Goal: Information Seeking & Learning: Learn about a topic

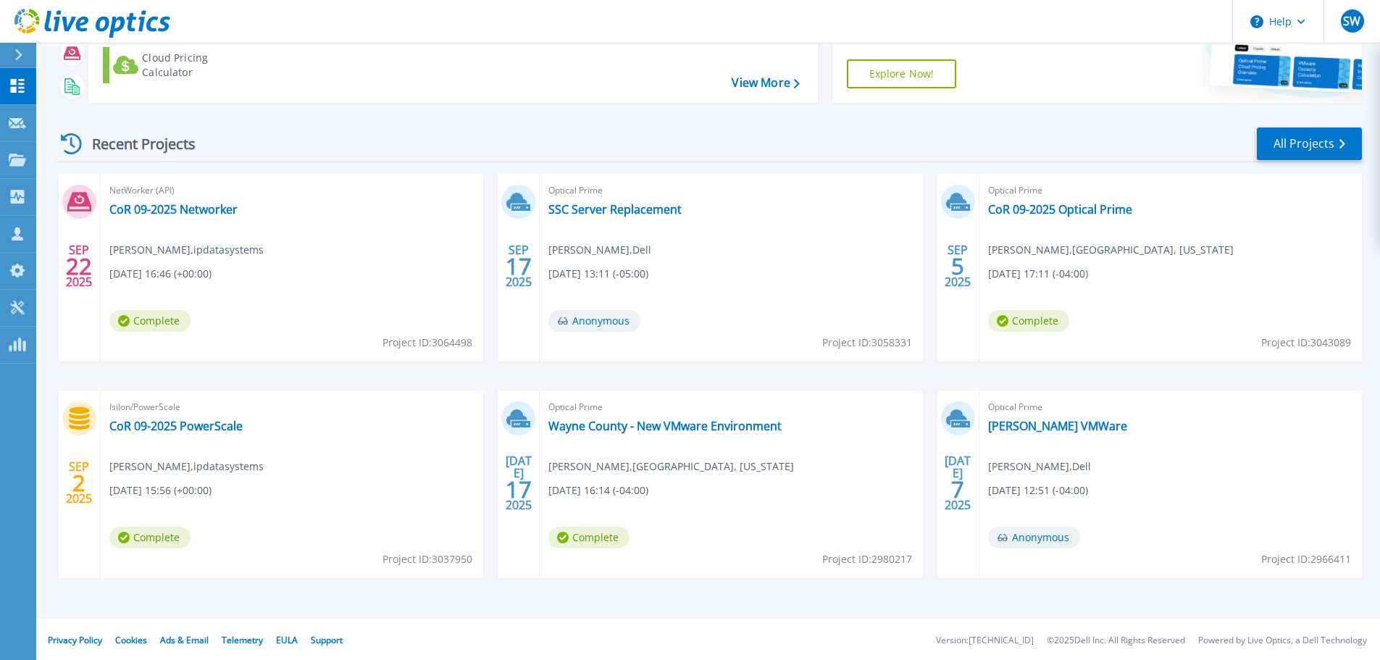
scroll to position [143, 0]
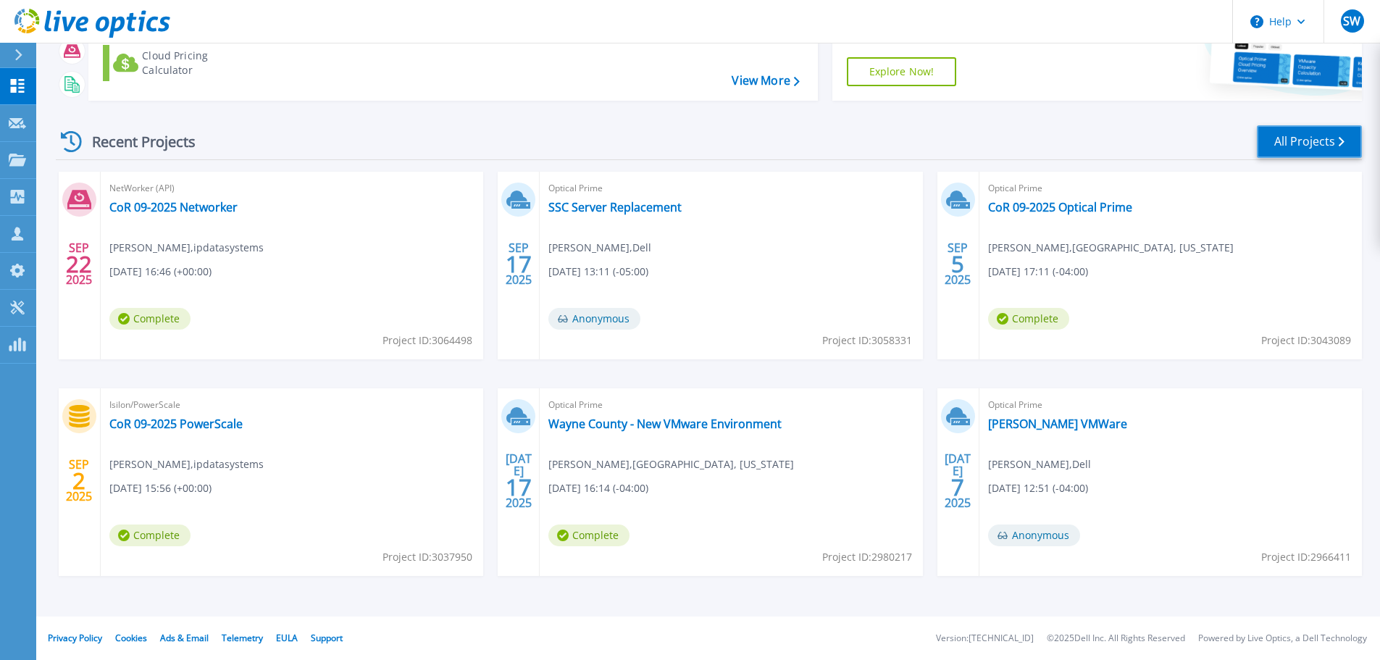
click at [1310, 133] on link "All Projects" at bounding box center [1309, 141] width 105 height 33
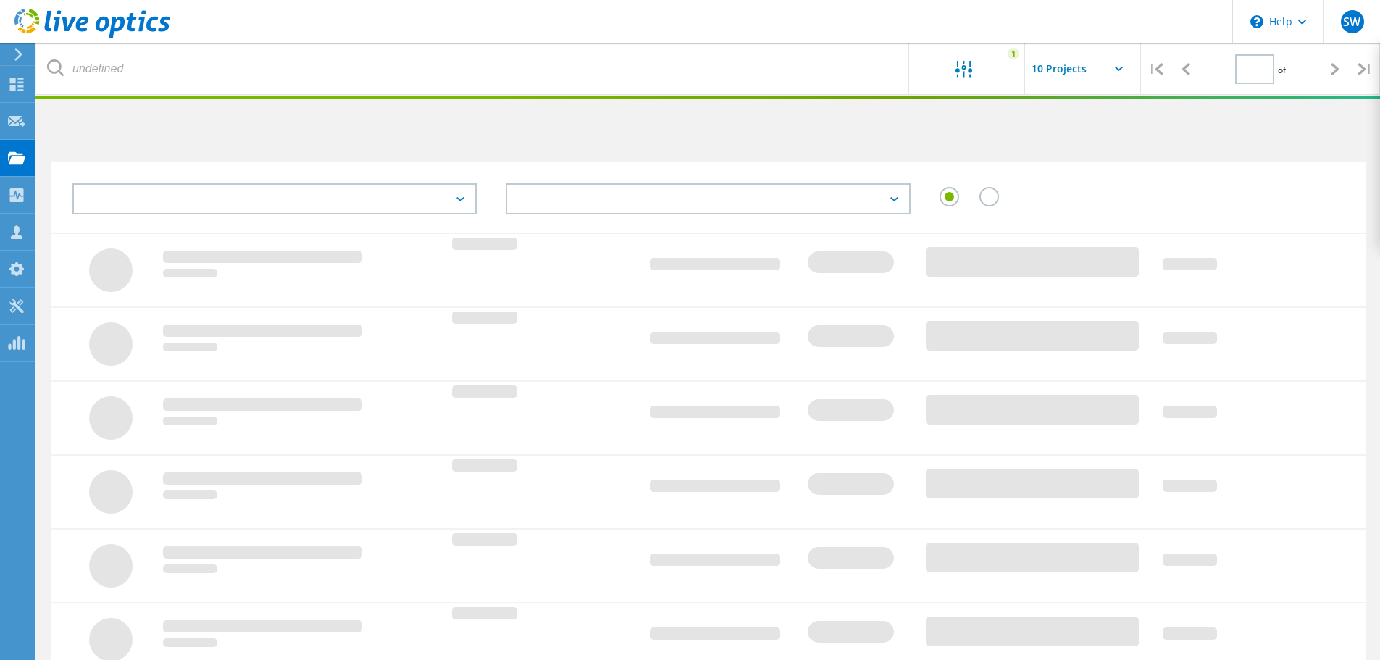
type input "3"
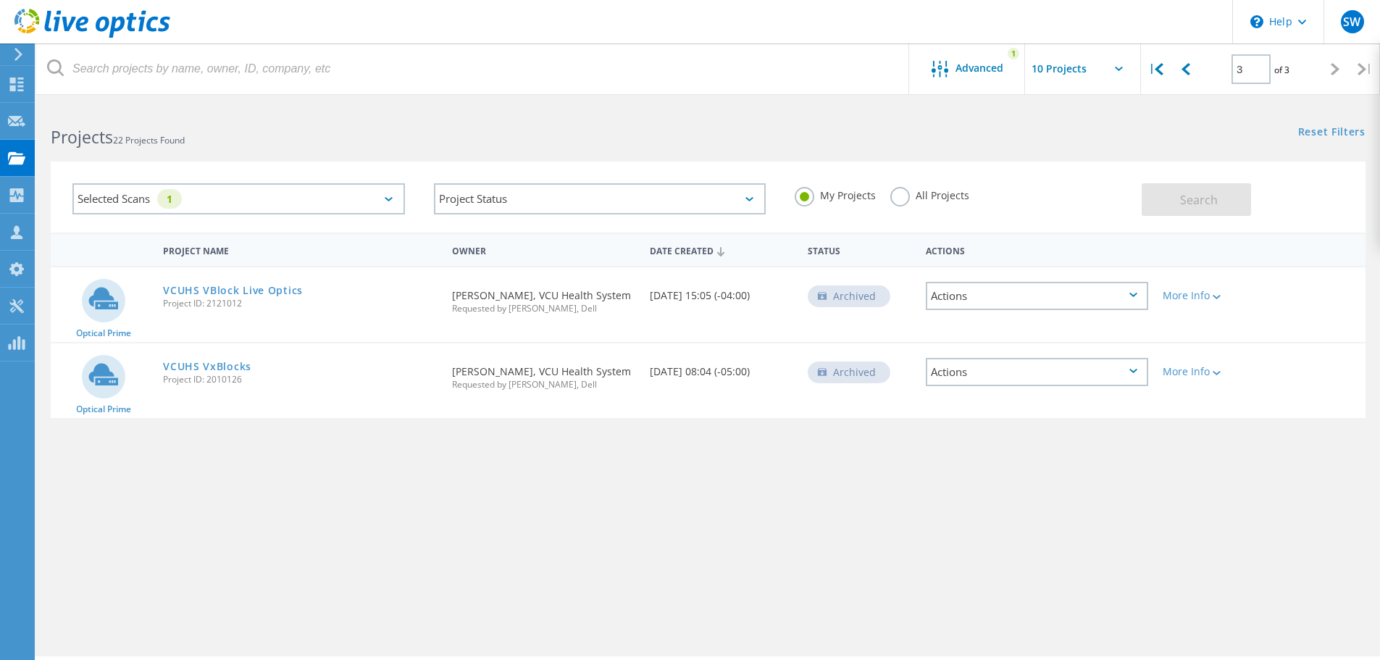
click at [377, 196] on div "Selected Scans 1" at bounding box center [238, 198] width 332 height 31
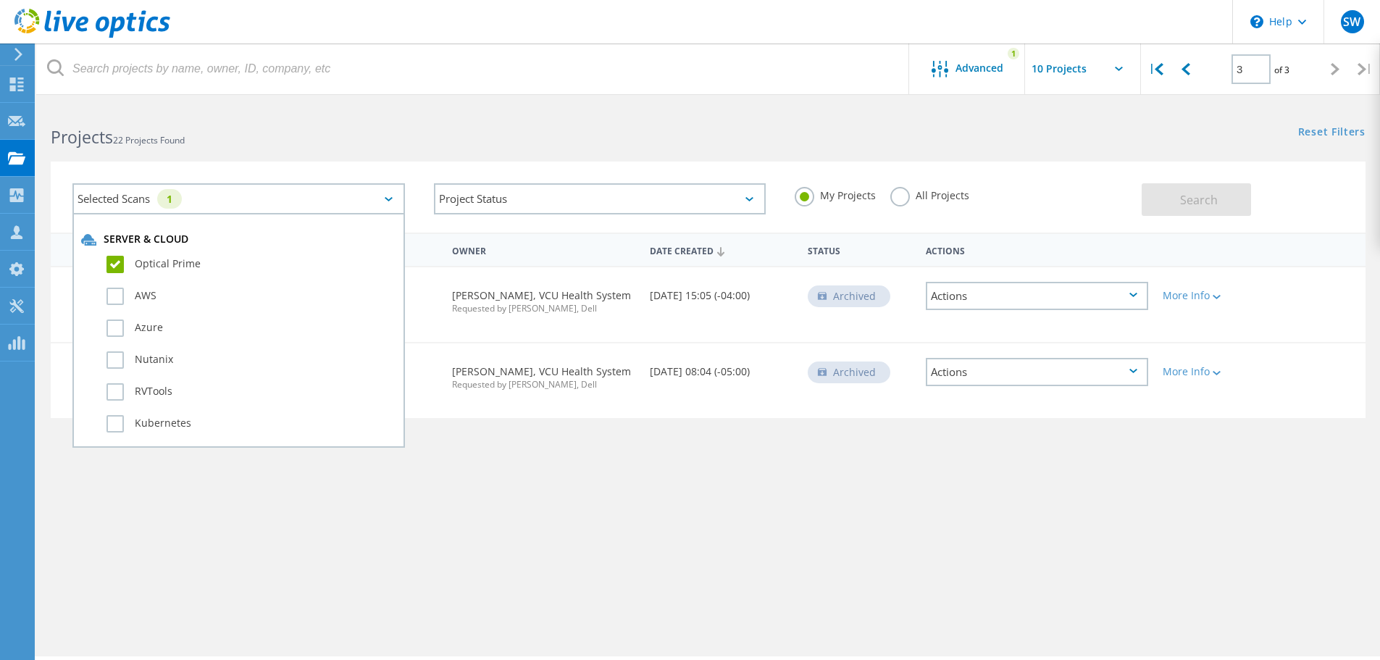
click at [115, 267] on label "Optical Prime" at bounding box center [251, 264] width 290 height 17
click at [0, 0] on input "Optical Prime" at bounding box center [0, 0] width 0 height 0
click at [1218, 201] on button "Search" at bounding box center [1196, 199] width 109 height 33
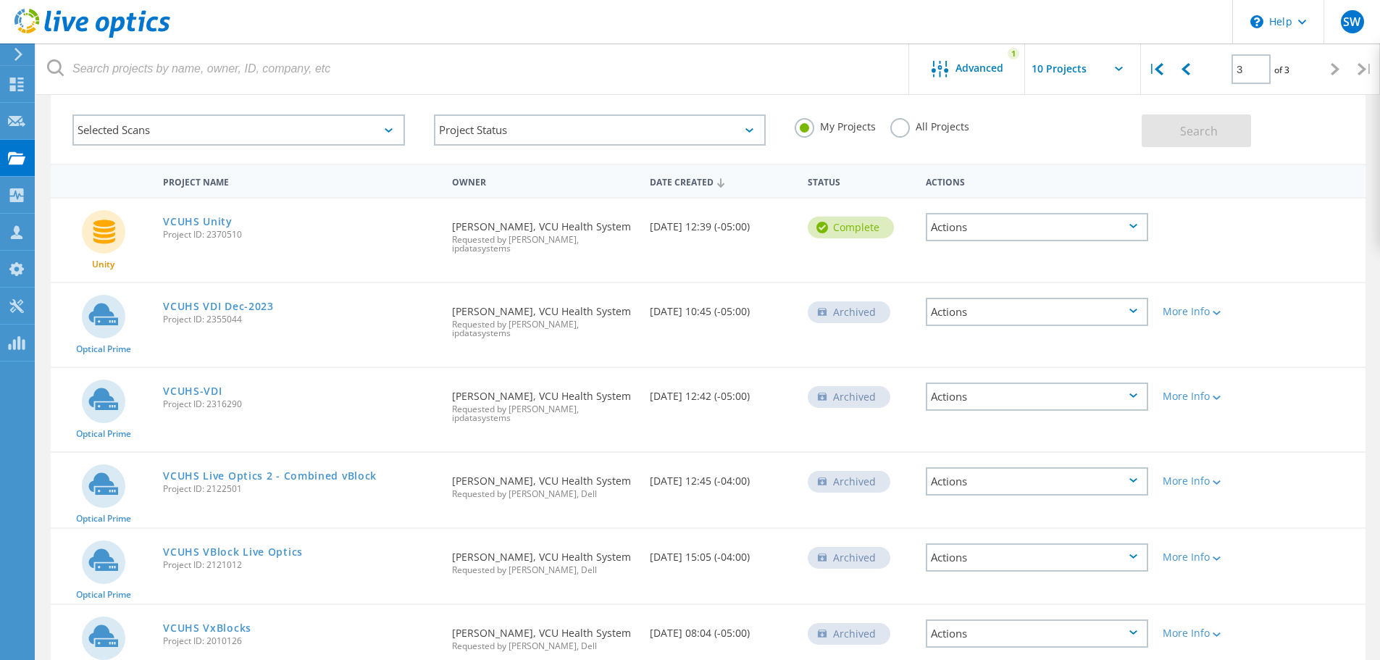
scroll to position [120, 0]
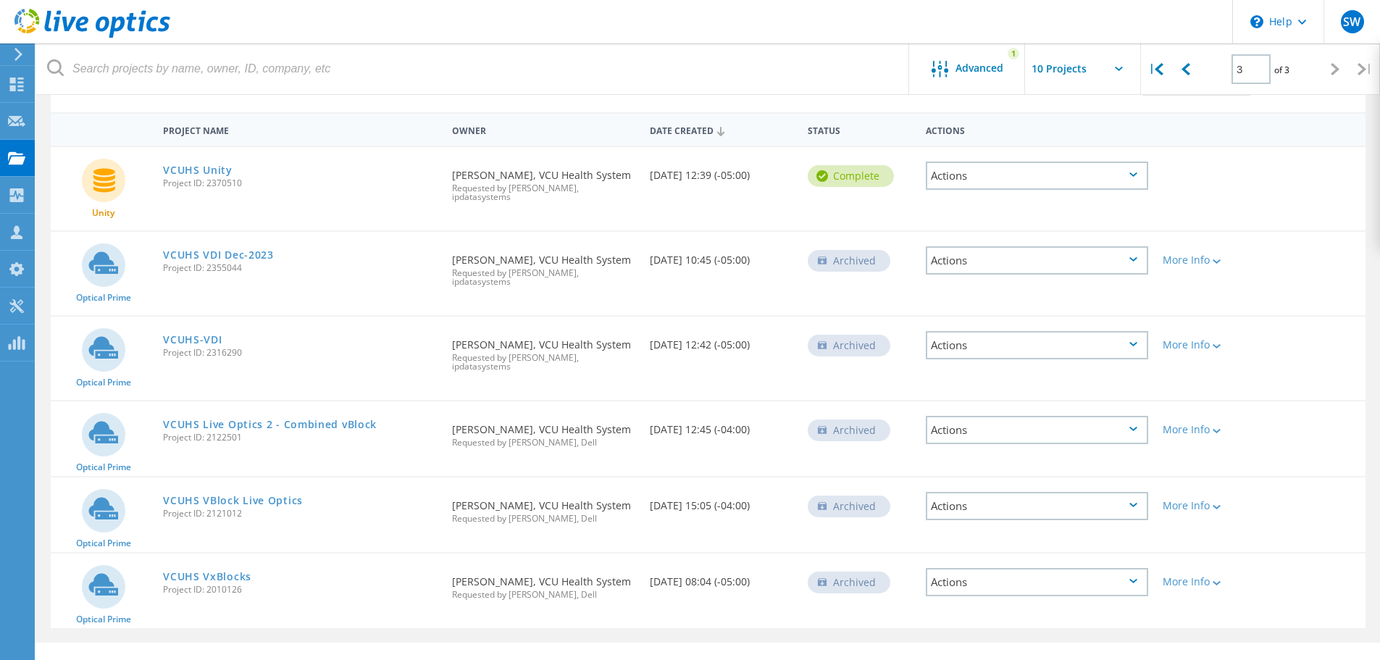
click at [1339, 67] on icon at bounding box center [1335, 69] width 9 height 12
click at [962, 63] on span "Advanced" at bounding box center [979, 68] width 48 height 10
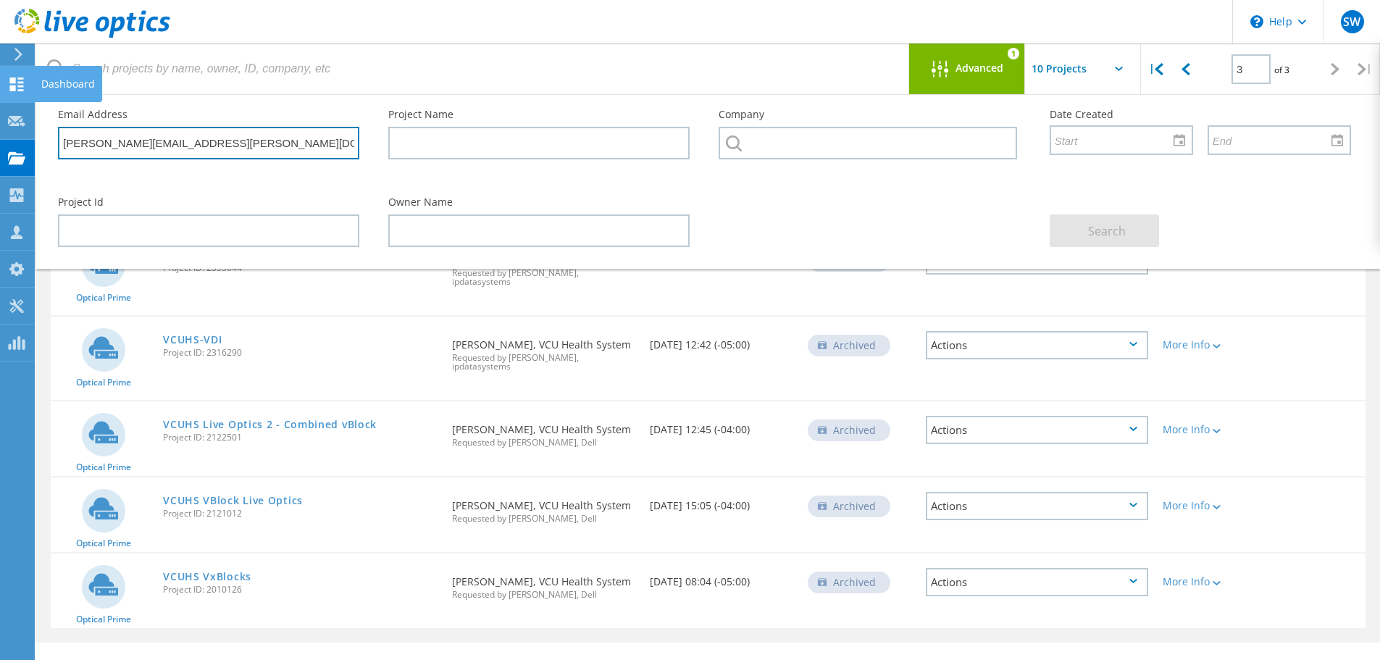
drag, startPoint x: 221, startPoint y: 141, endPoint x: 0, endPoint y: 97, distance: 225.2
click at [0, 97] on div "\n Help Explore Helpful Articles Contact Support SW Partner Team Member [PERSON…" at bounding box center [690, 335] width 1380 height 701
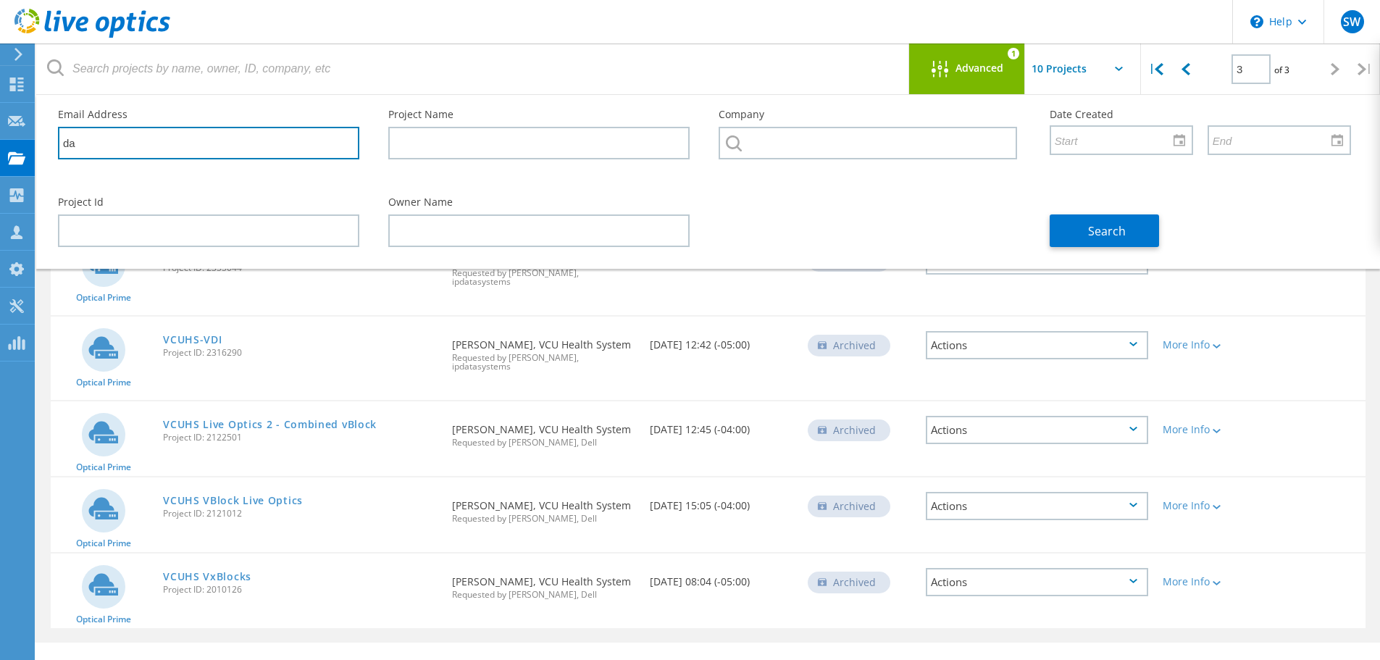
type input "d"
click at [1201, 201] on div "Search" at bounding box center [1200, 222] width 330 height 79
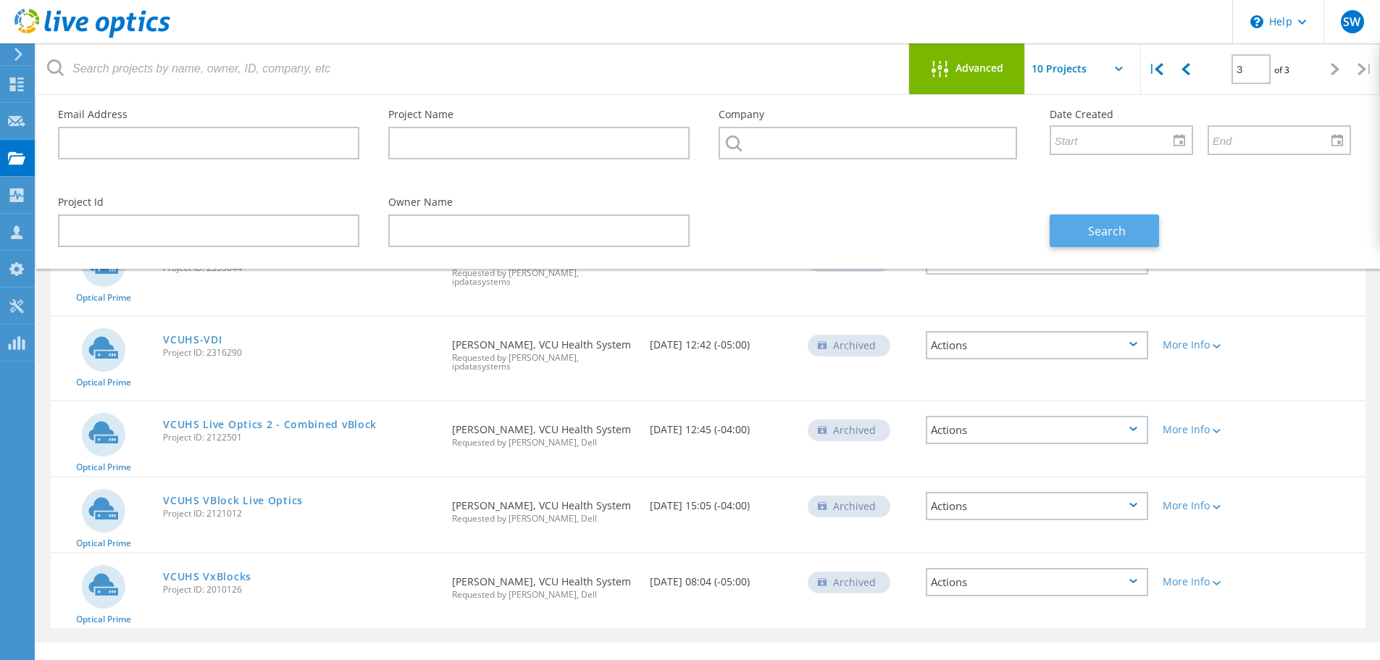
click at [1108, 226] on span "Search" at bounding box center [1107, 231] width 38 height 16
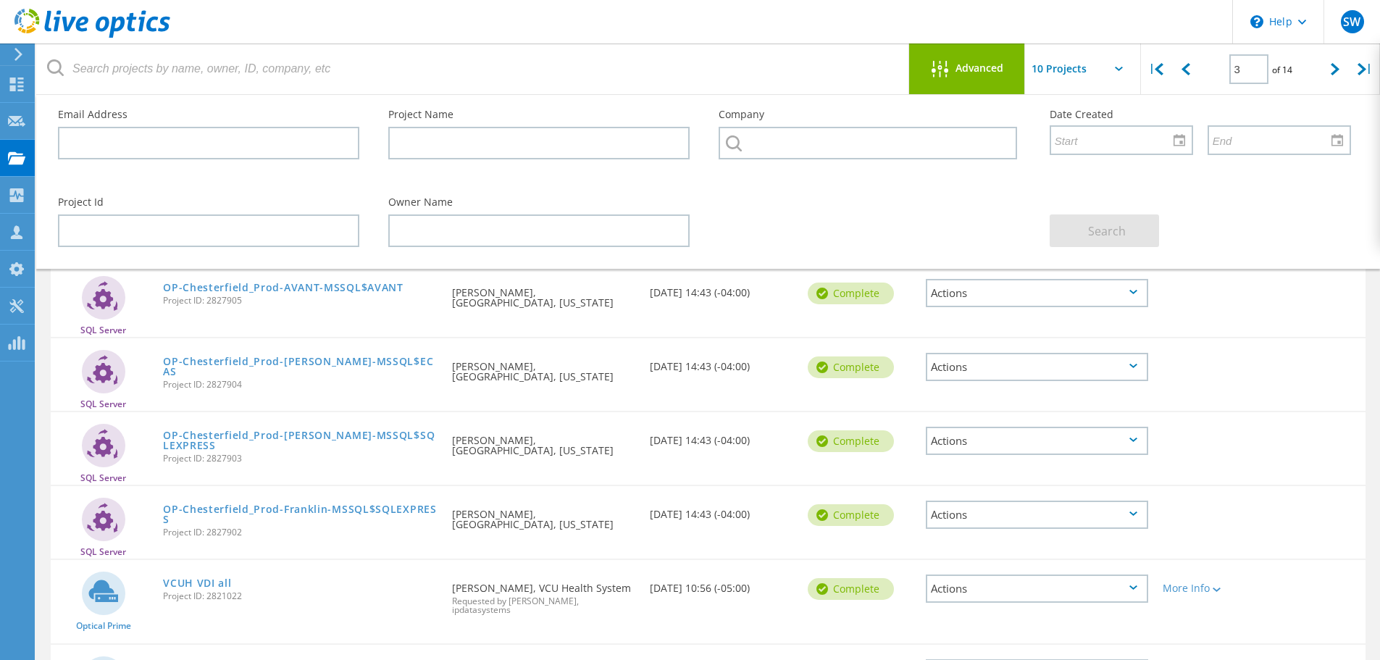
scroll to position [0, 0]
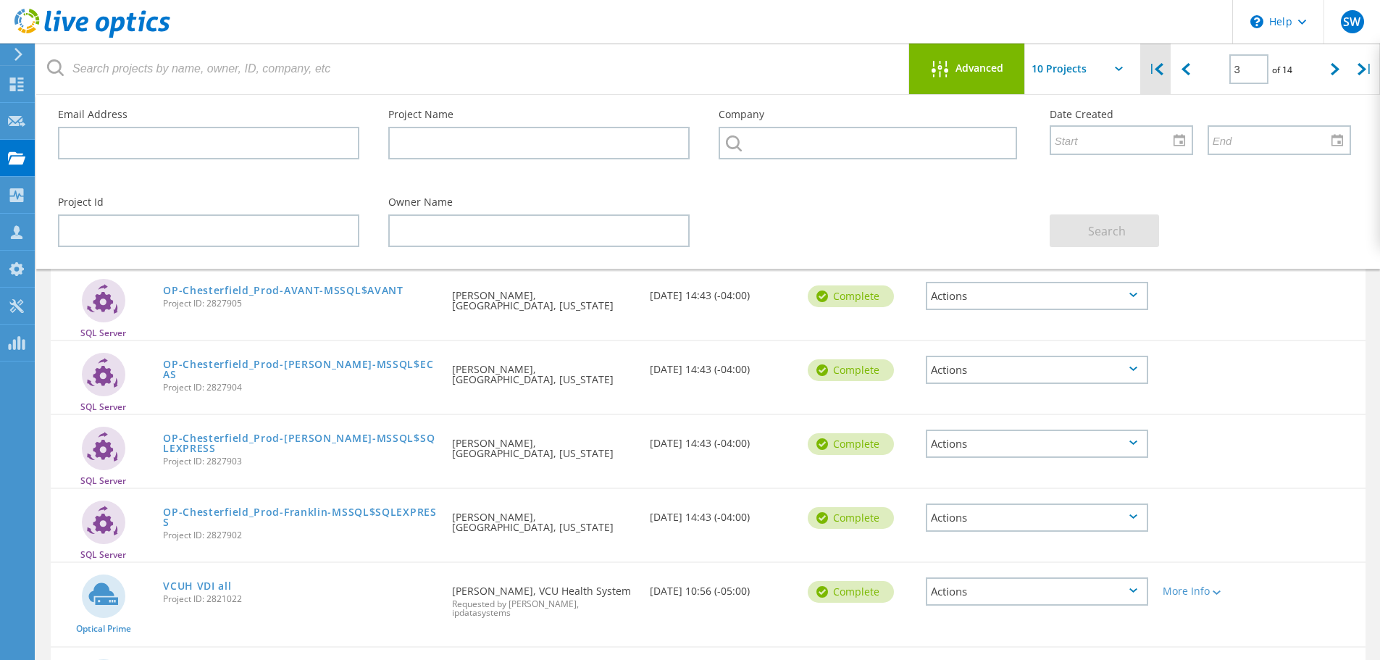
click at [1161, 70] on icon at bounding box center [1159, 69] width 9 height 12
type input "1"
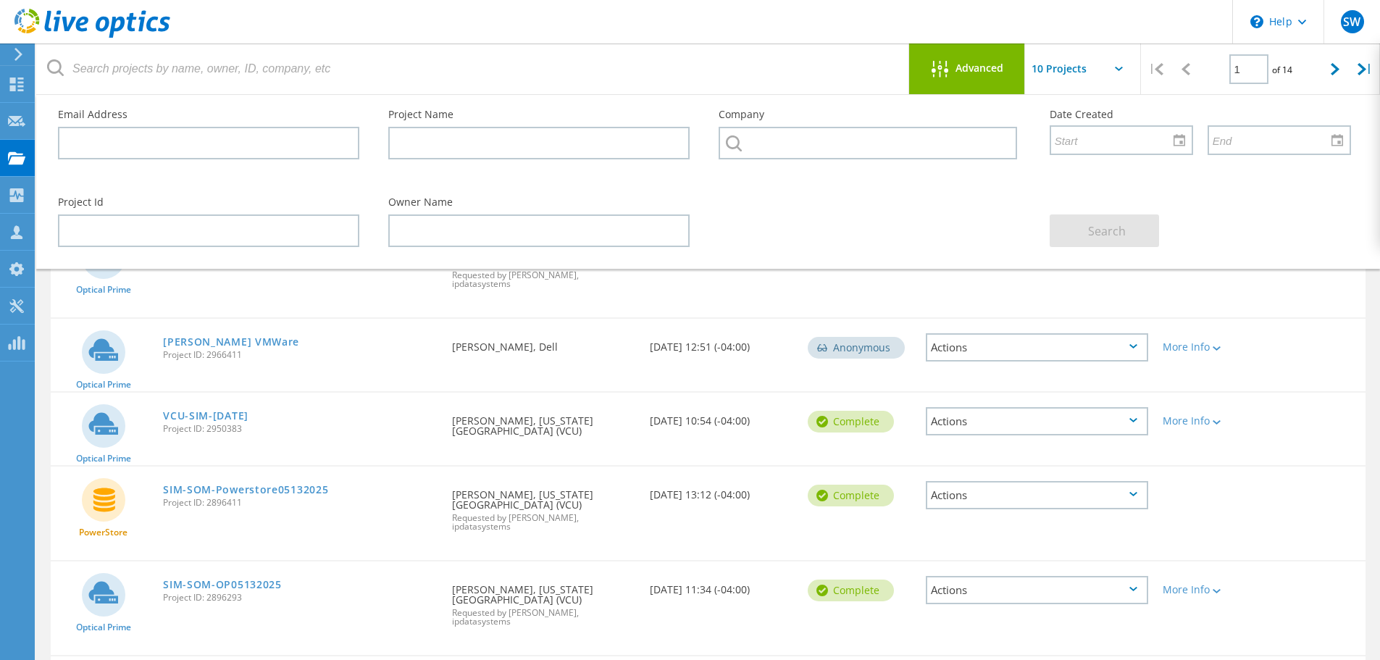
scroll to position [361, 0]
click at [273, 484] on link "SIM-SOM-Powerstore05132025" at bounding box center [245, 489] width 165 height 10
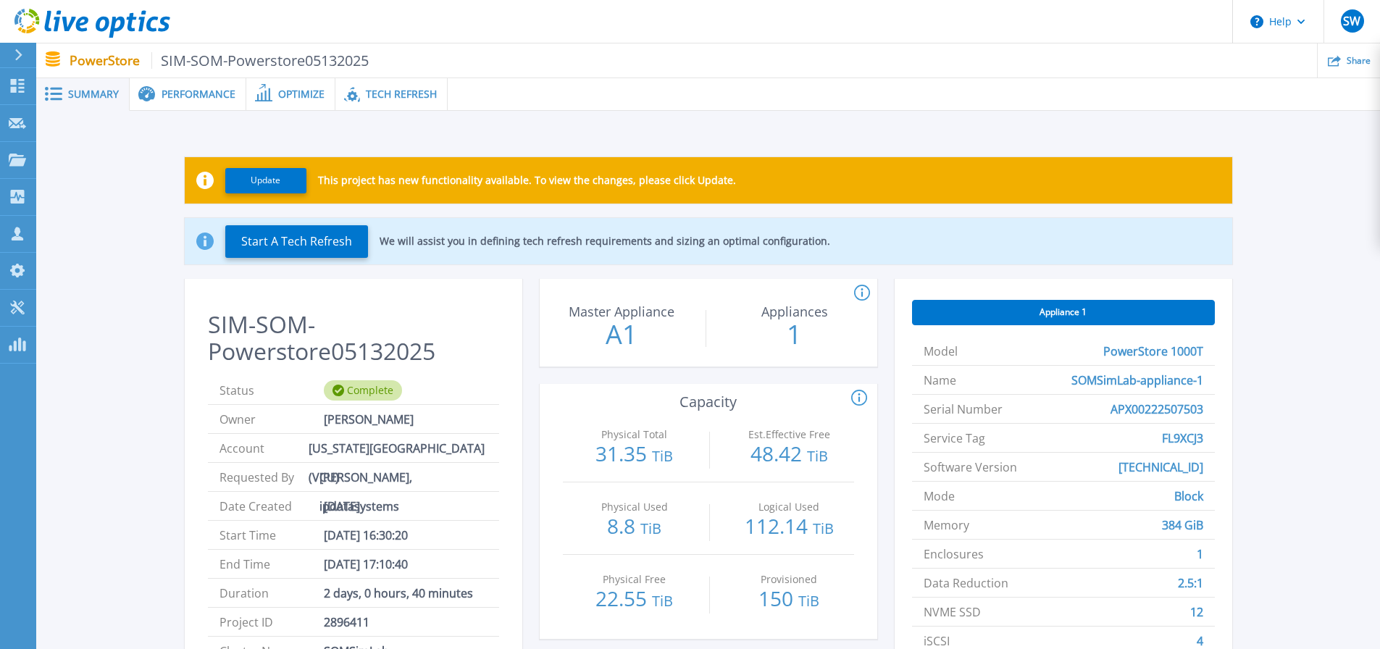
click at [195, 94] on span "Performance" at bounding box center [199, 94] width 74 height 10
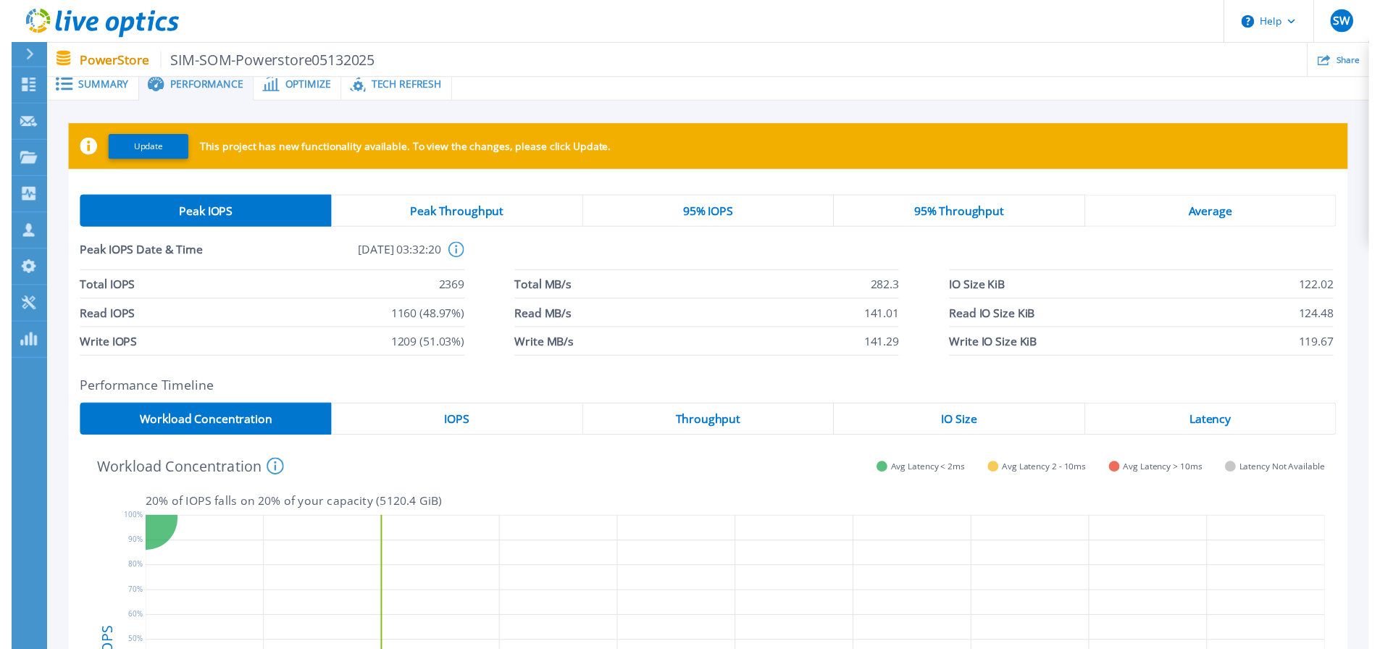
scroll to position [8, 0]
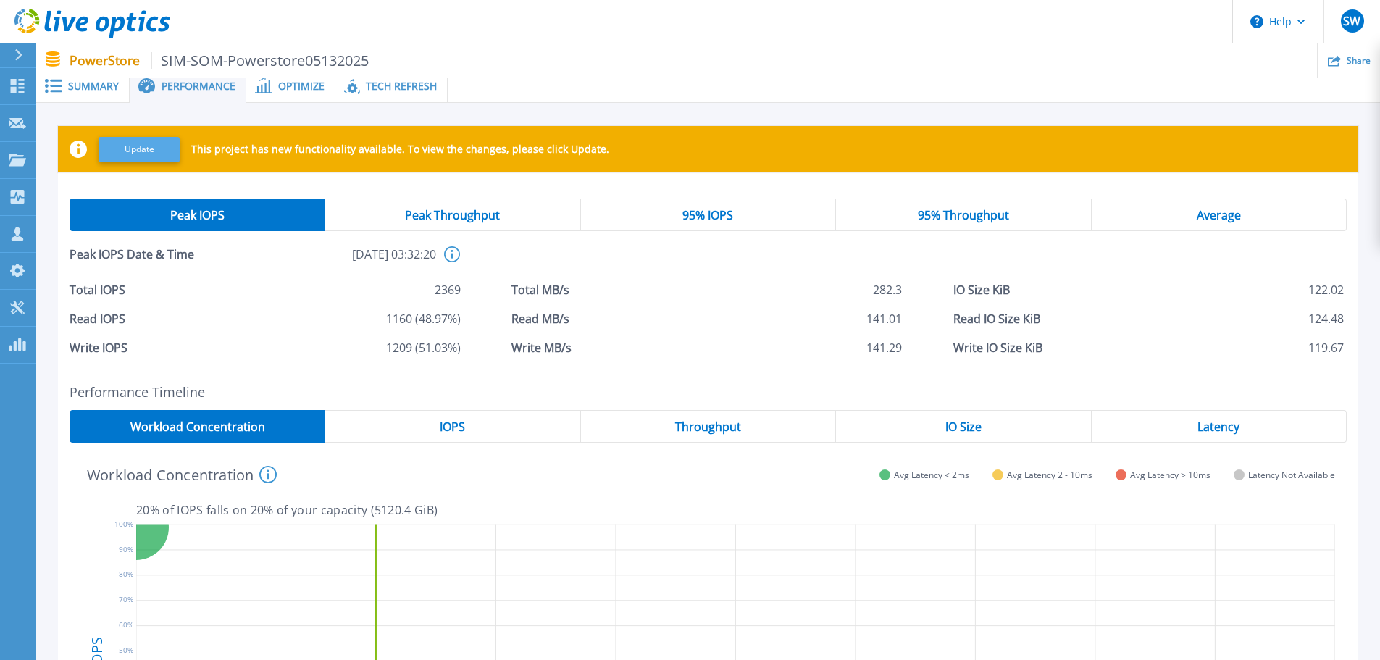
click at [149, 146] on button "Update" at bounding box center [139, 149] width 81 height 25
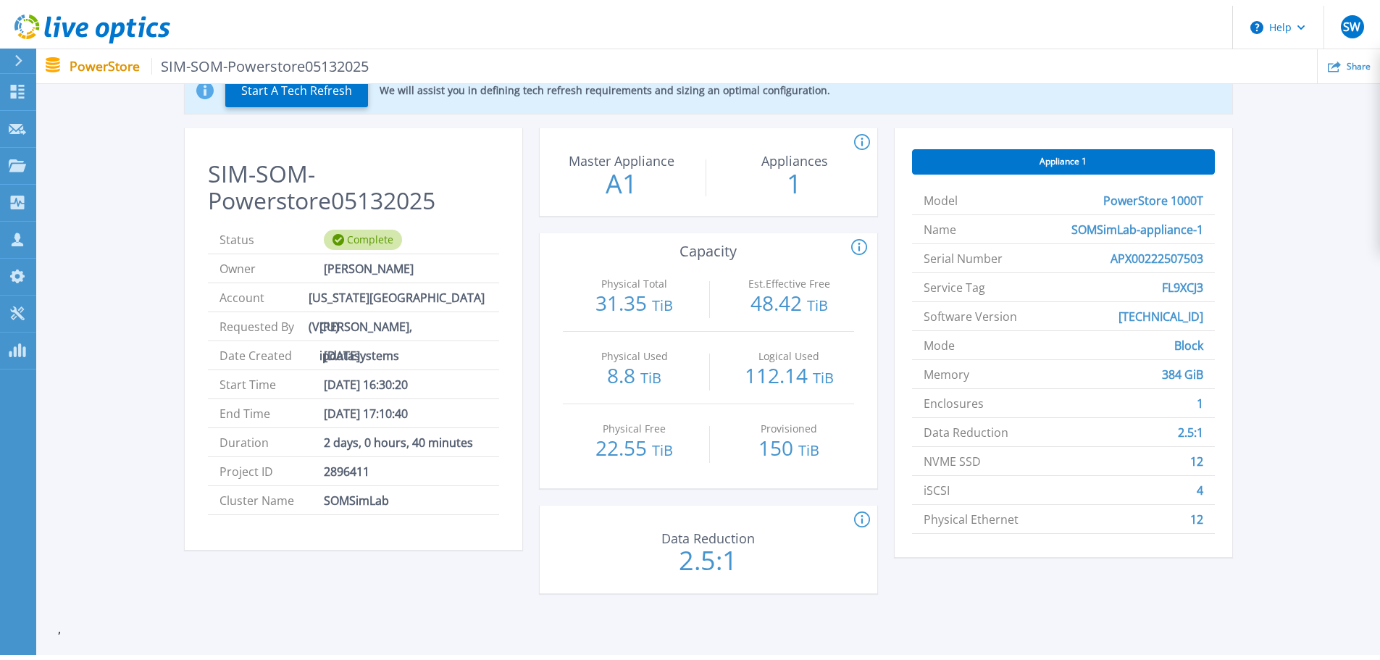
scroll to position [0, 0]
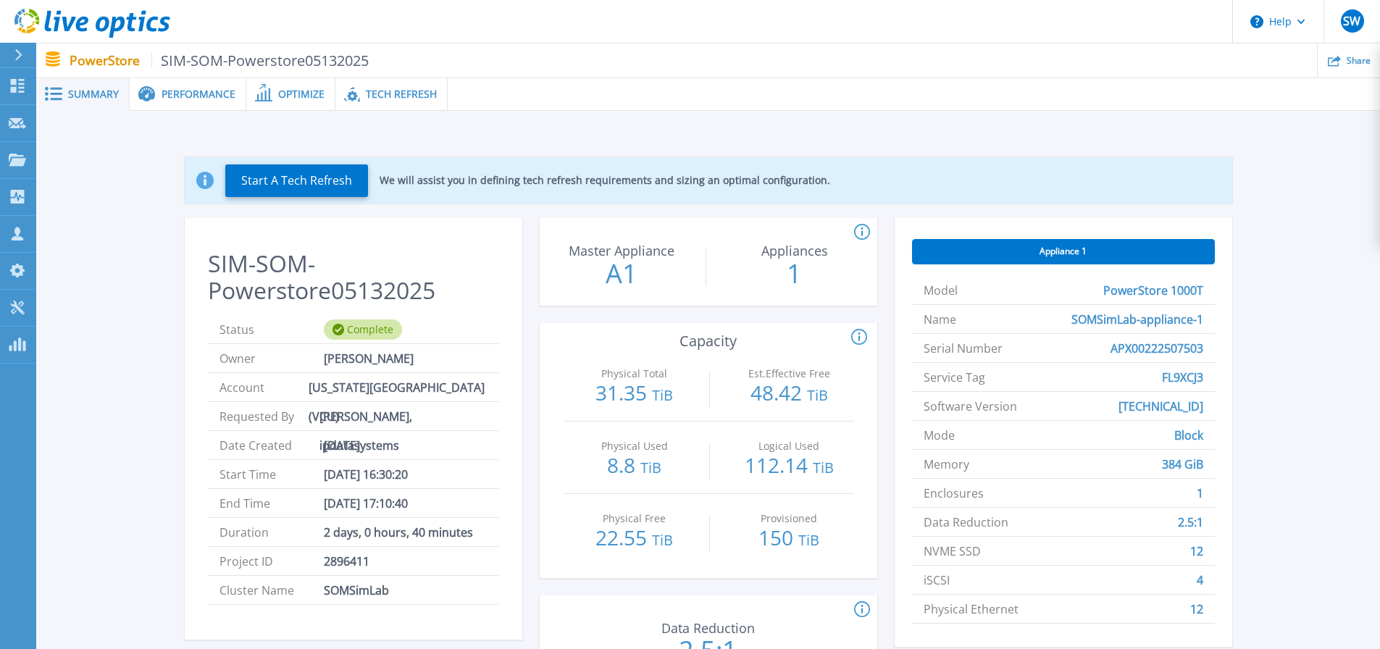
click at [210, 91] on span "Performance" at bounding box center [199, 94] width 74 height 10
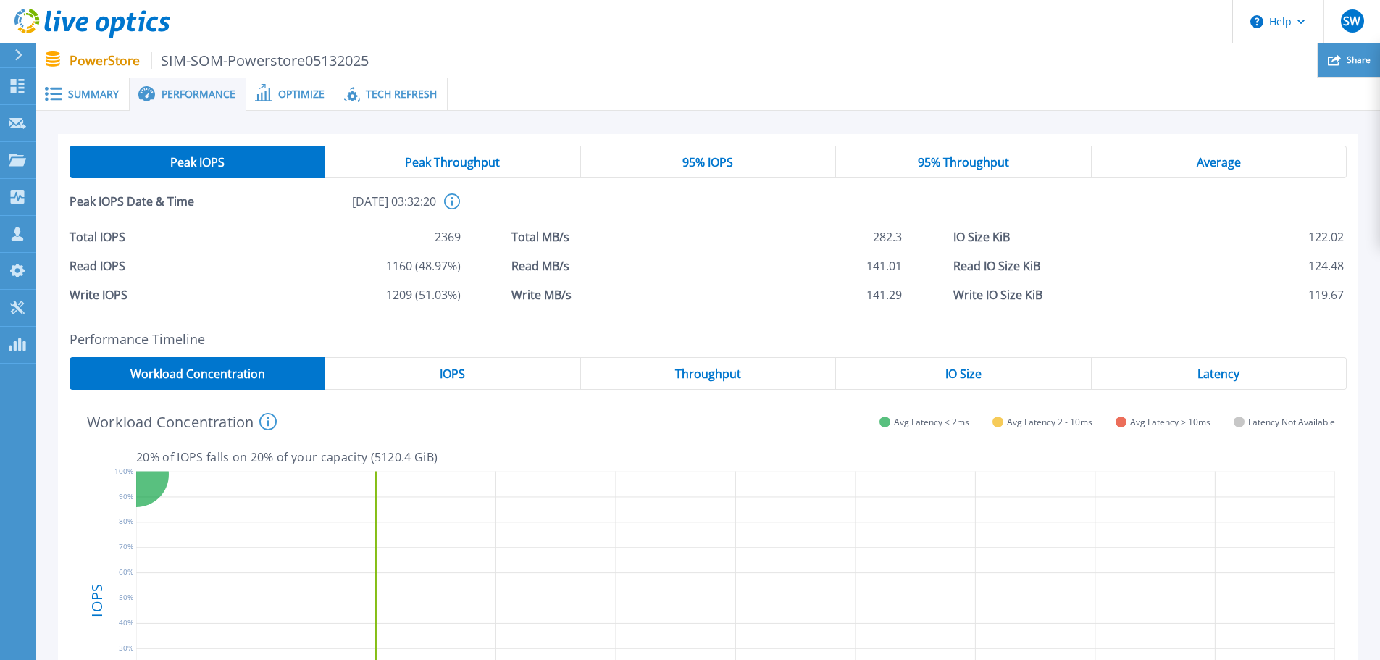
click at [1359, 61] on span "Share" at bounding box center [1359, 60] width 24 height 9
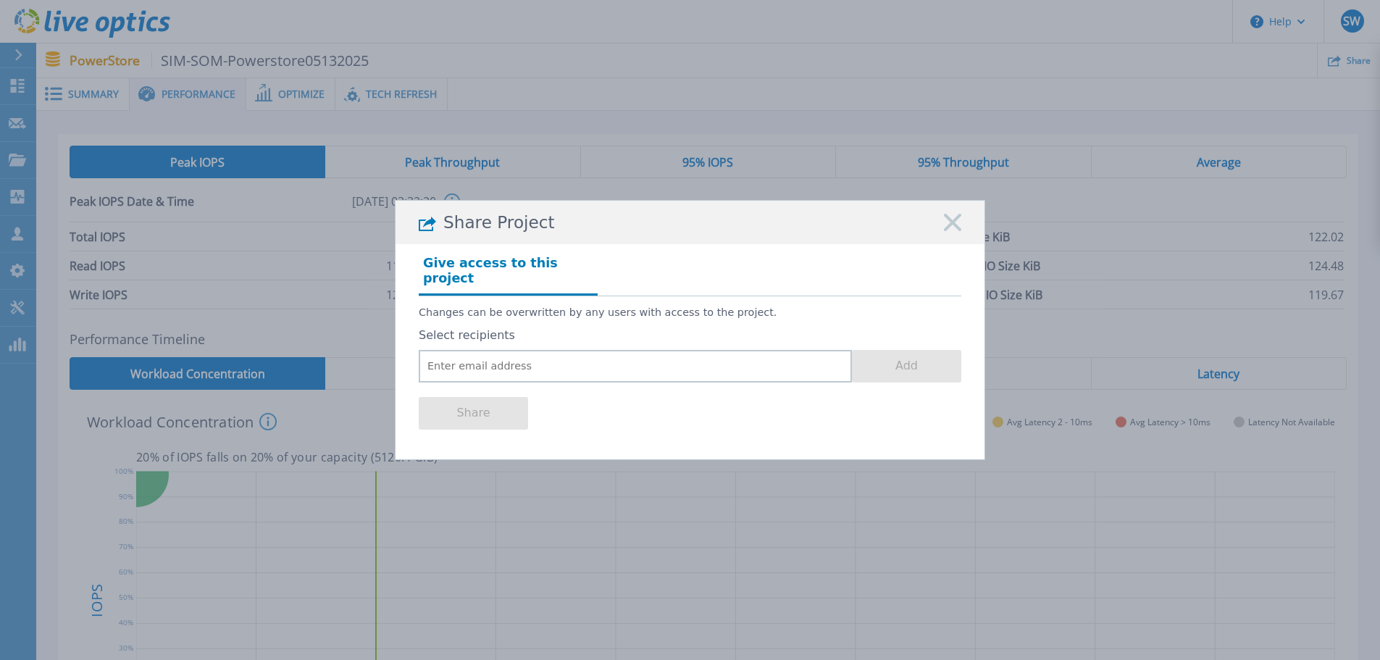
click at [951, 230] on rect at bounding box center [952, 223] width 19 height 19
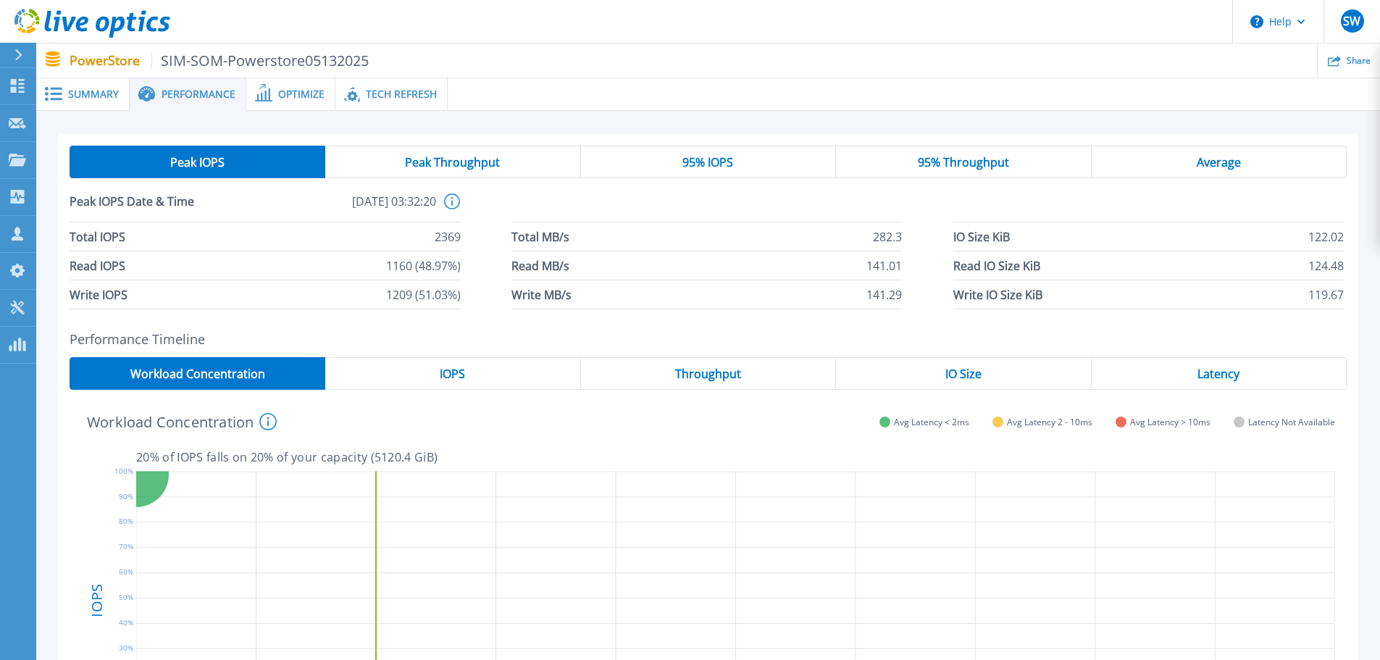
click at [974, 553] on icon at bounding box center [735, 600] width 1199 height 272
click at [97, 99] on span "Summary" at bounding box center [93, 94] width 51 height 10
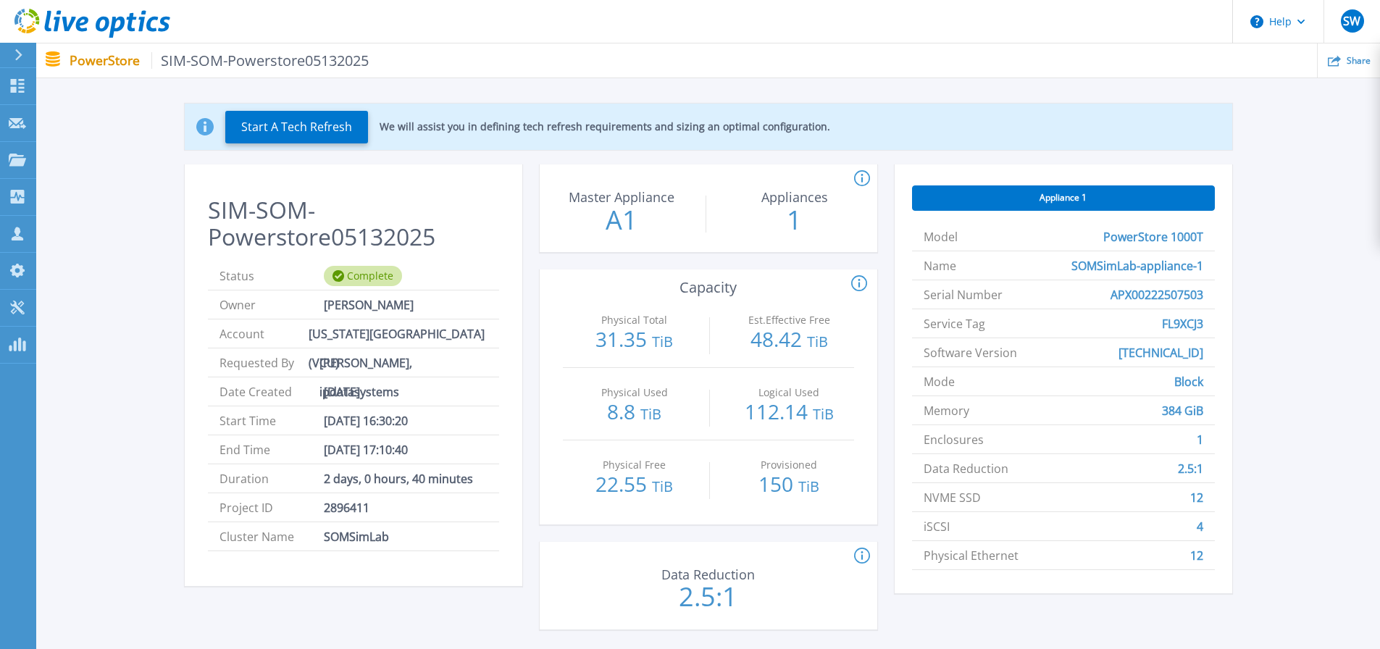
scroll to position [52, 0]
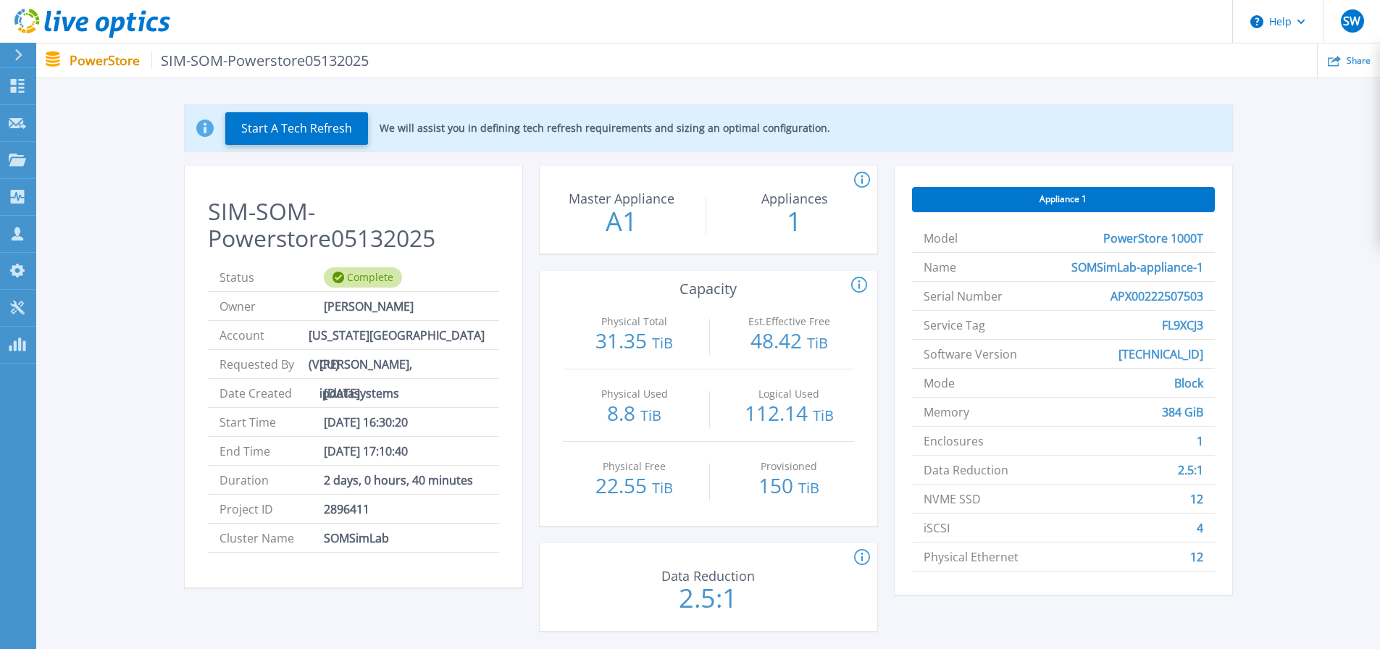
click at [860, 282] on icon at bounding box center [859, 284] width 2 height 9
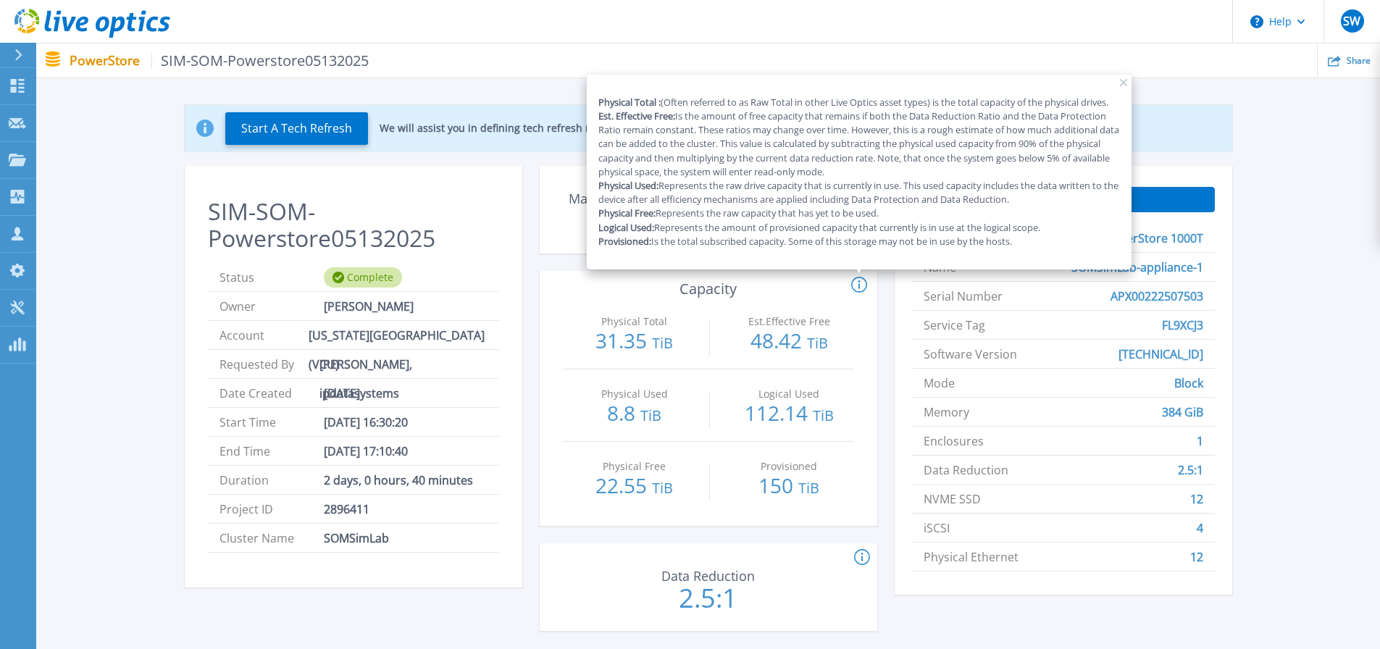
drag, startPoint x: 1055, startPoint y: 249, endPoint x: 599, endPoint y: 101, distance: 479.7
click at [599, 101] on div "Physical Total : (Often referred to as Raw Total in other Live Optics asset typ…" at bounding box center [859, 172] width 545 height 195
copy p "Physical Total : (Often referred to as Raw Total in other Live Optics asset typ…"
click at [1290, 363] on div "Start A Tech Refresh We will assist you in defining tech refresh requirements a…" at bounding box center [708, 371] width 1300 height 578
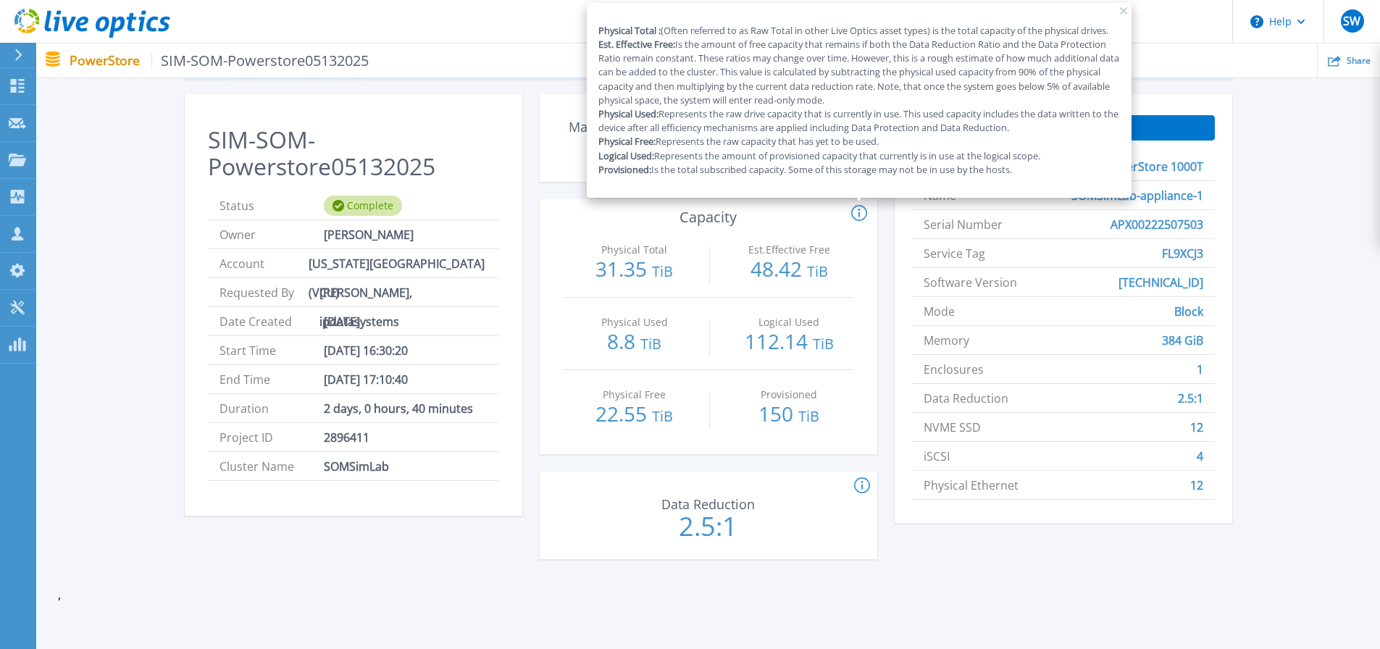
scroll to position [125, 0]
click at [522, 548] on div "SIM-SOM-Powerstore05132025 Status Complete Owner Mark Hix Account VIRGINIA COMM…" at bounding box center [708, 334] width 1047 height 482
click at [1122, 10] on icon at bounding box center [1123, 10] width 7 height 7
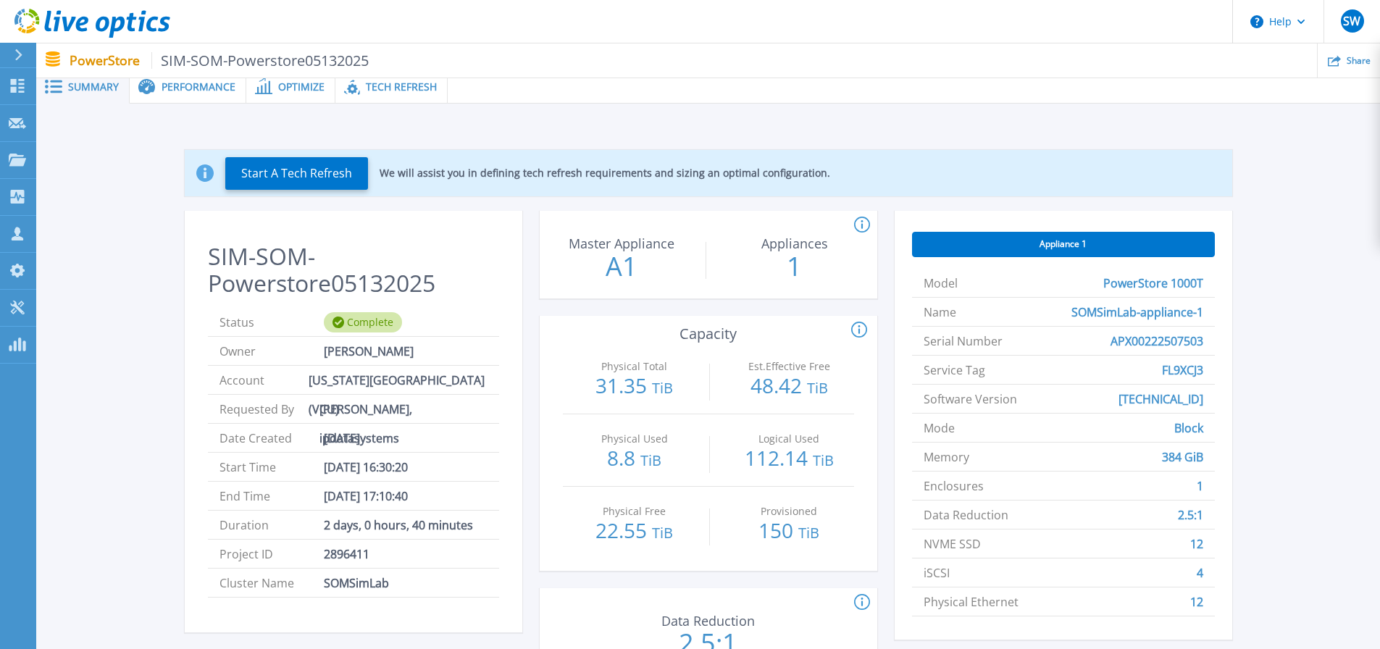
scroll to position [0, 0]
